Goal: Use online tool/utility: Utilize a website feature to perform a specific function

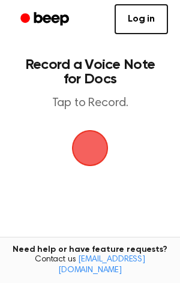
click at [76, 147] on span "button" at bounding box center [90, 148] width 34 height 34
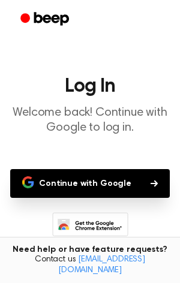
click at [107, 190] on button "Continue with Google" at bounding box center [90, 183] width 160 height 29
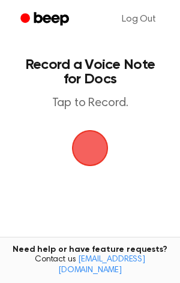
click at [78, 156] on span "button" at bounding box center [90, 148] width 41 height 41
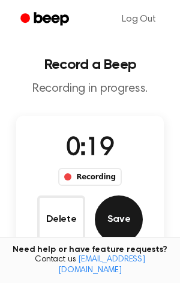
click at [129, 217] on button "Save" at bounding box center [119, 220] width 48 height 48
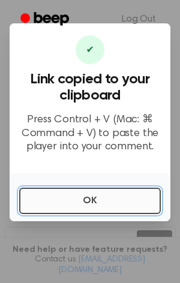
click at [113, 199] on button "OK" at bounding box center [90, 201] width 142 height 26
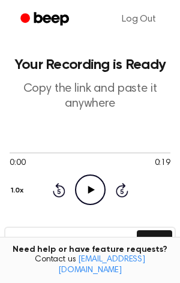
click at [97, 185] on icon "Play Audio" at bounding box center [90, 190] width 31 height 31
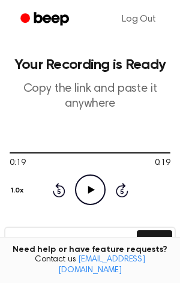
click at [60, 191] on icon "Rewind 5 seconds" at bounding box center [58, 190] width 13 height 16
click at [59, 187] on icon at bounding box center [59, 190] width 13 height 14
click at [83, 186] on icon "Play Audio" at bounding box center [90, 190] width 31 height 31
click at [156, 238] on button "Copy" at bounding box center [154, 241] width 35 height 22
click at [143, 239] on button "Copy" at bounding box center [154, 241] width 35 height 22
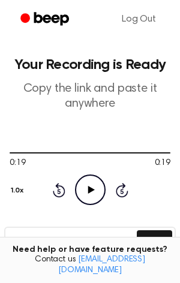
click at [89, 189] on icon at bounding box center [91, 190] width 7 height 8
